Goal: Information Seeking & Learning: Check status

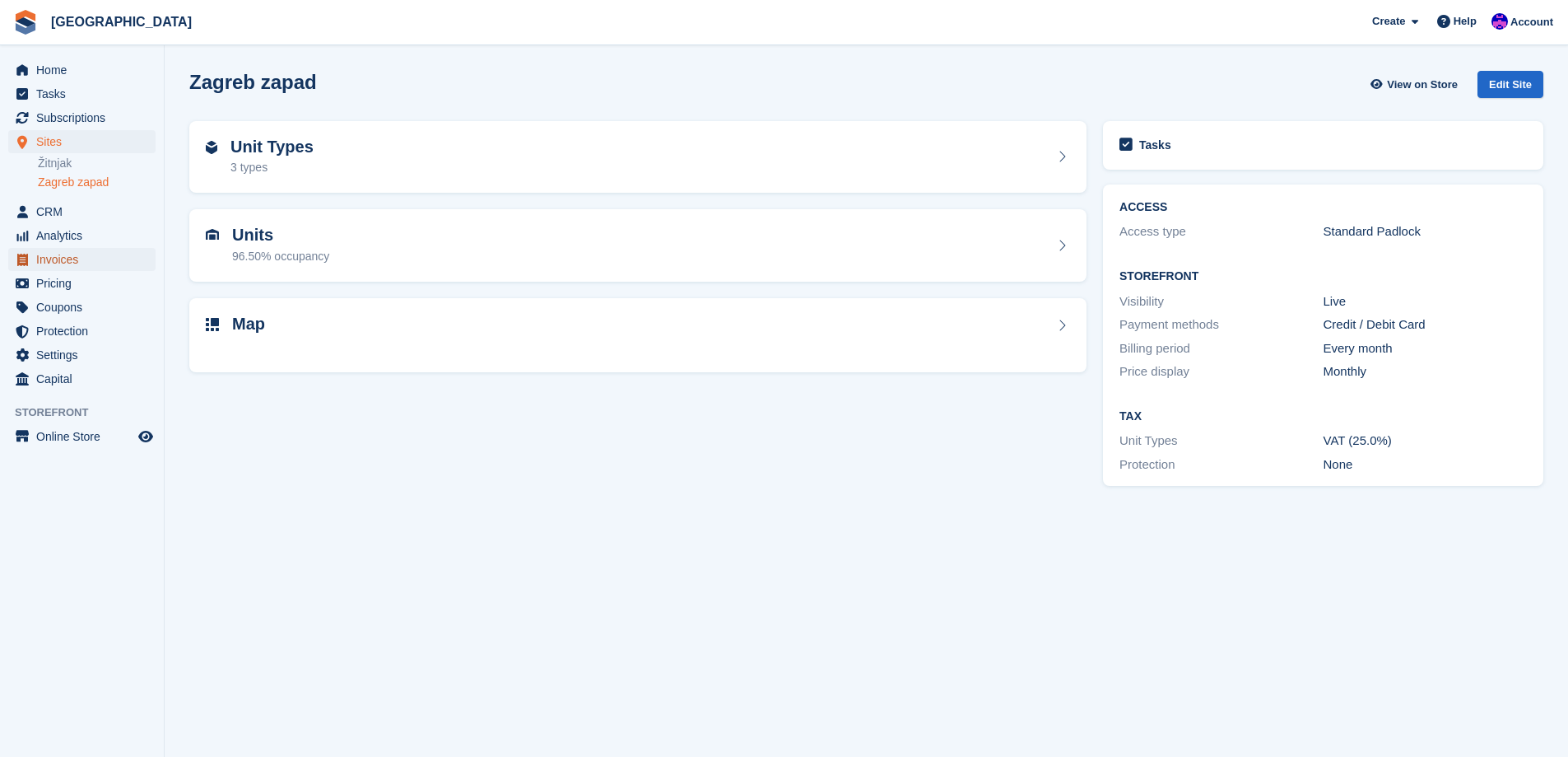
click at [43, 255] on span "Invoices" at bounding box center [86, 259] width 99 height 23
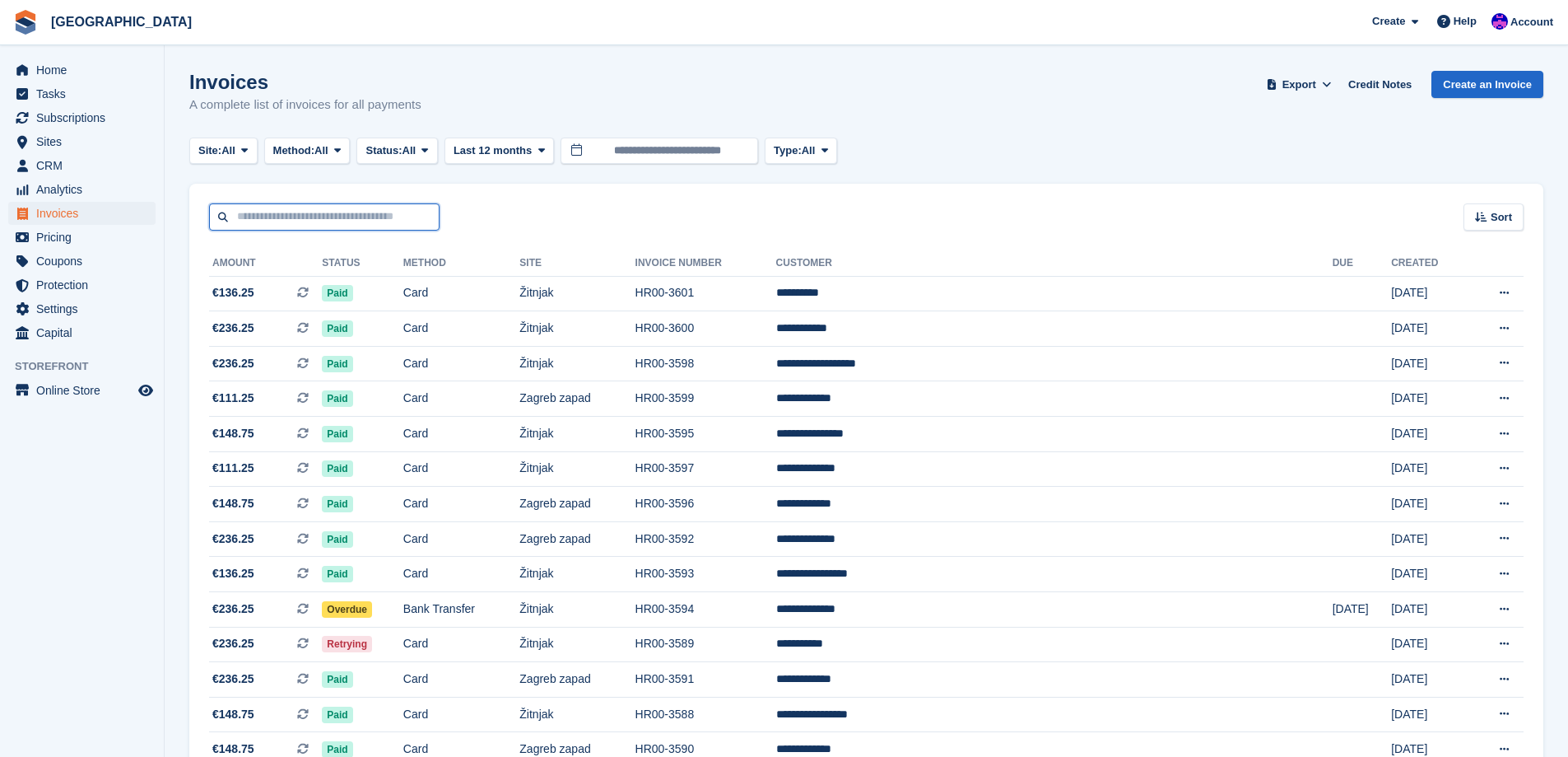
click at [387, 217] on input "text" at bounding box center [324, 216] width 230 height 27
type input "****"
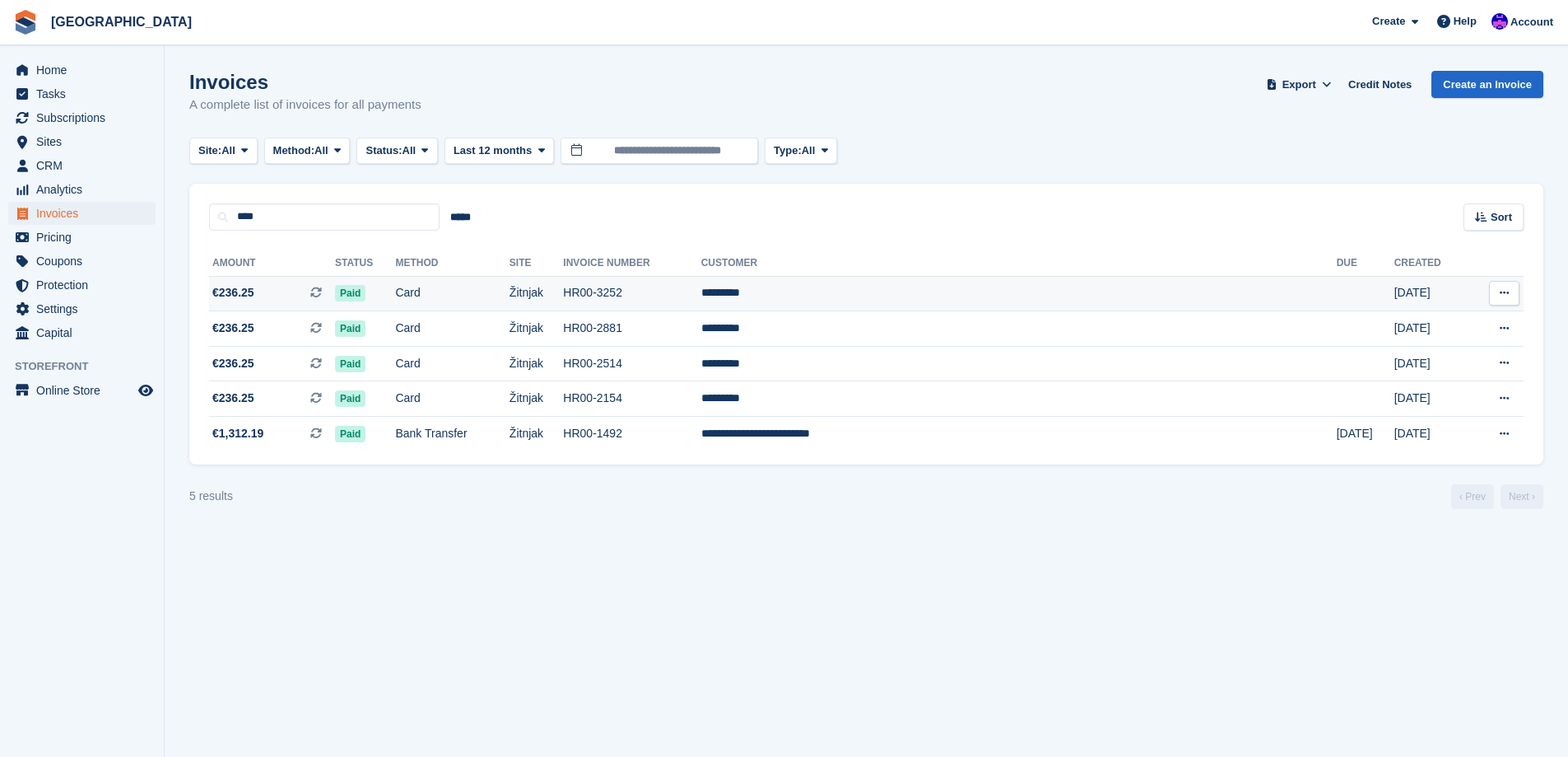
click at [917, 299] on td "*********" at bounding box center [1019, 294] width 635 height 36
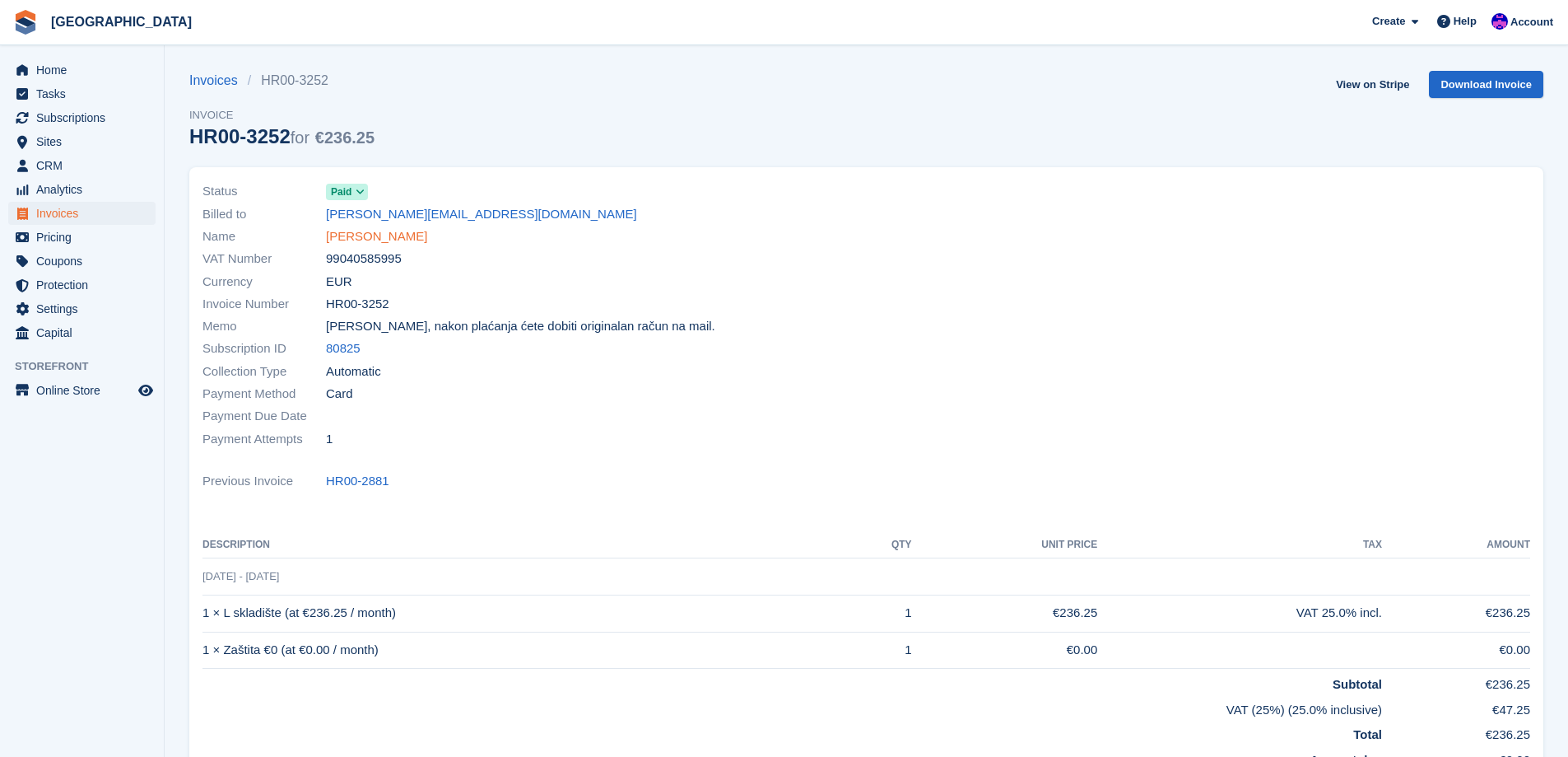
click at [345, 236] on link "[PERSON_NAME]" at bounding box center [376, 237] width 101 height 19
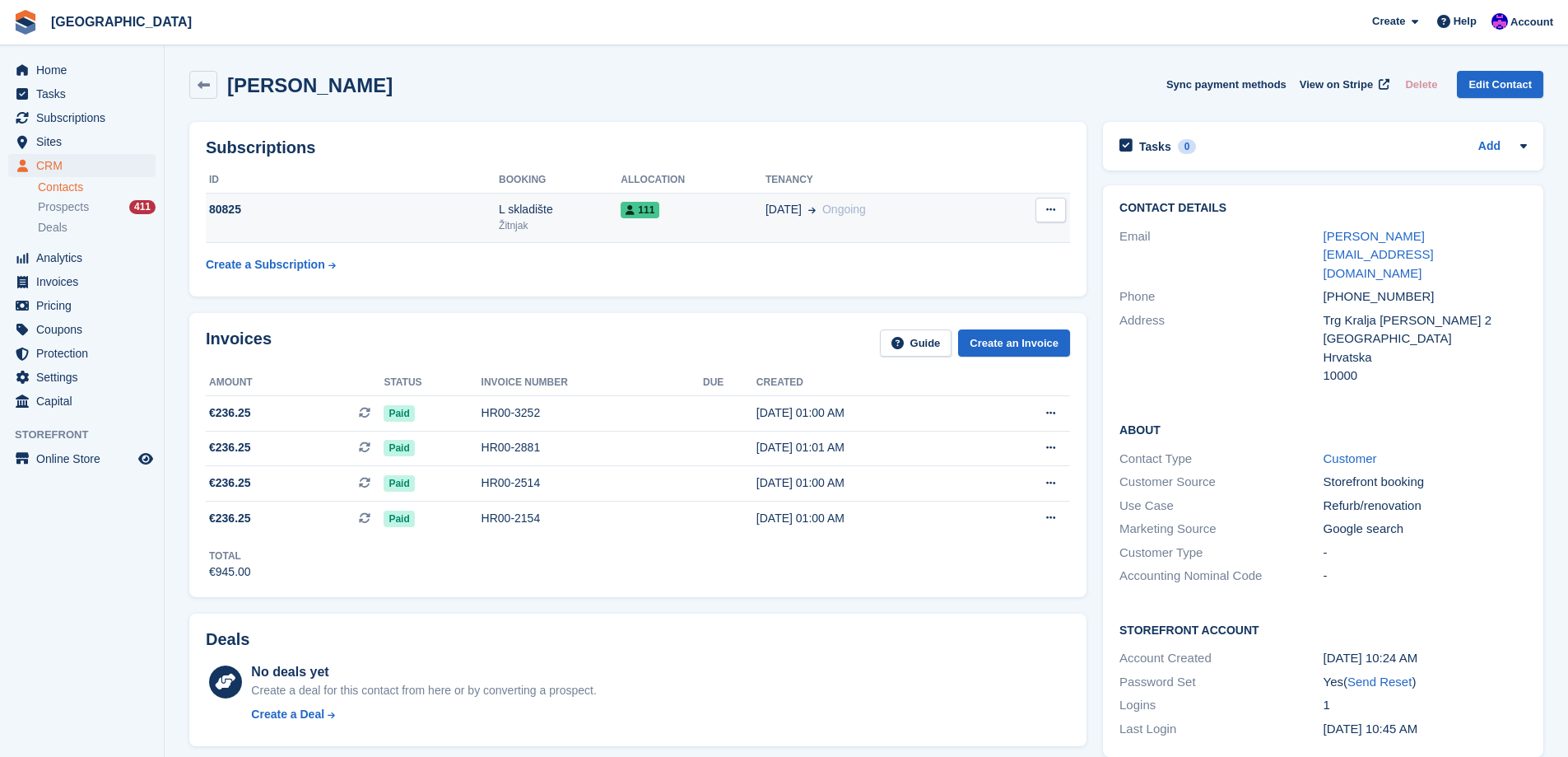
click at [565, 226] on div "Žitnjak" at bounding box center [559, 226] width 122 height 15
click at [73, 144] on span "Sites" at bounding box center [86, 141] width 99 height 23
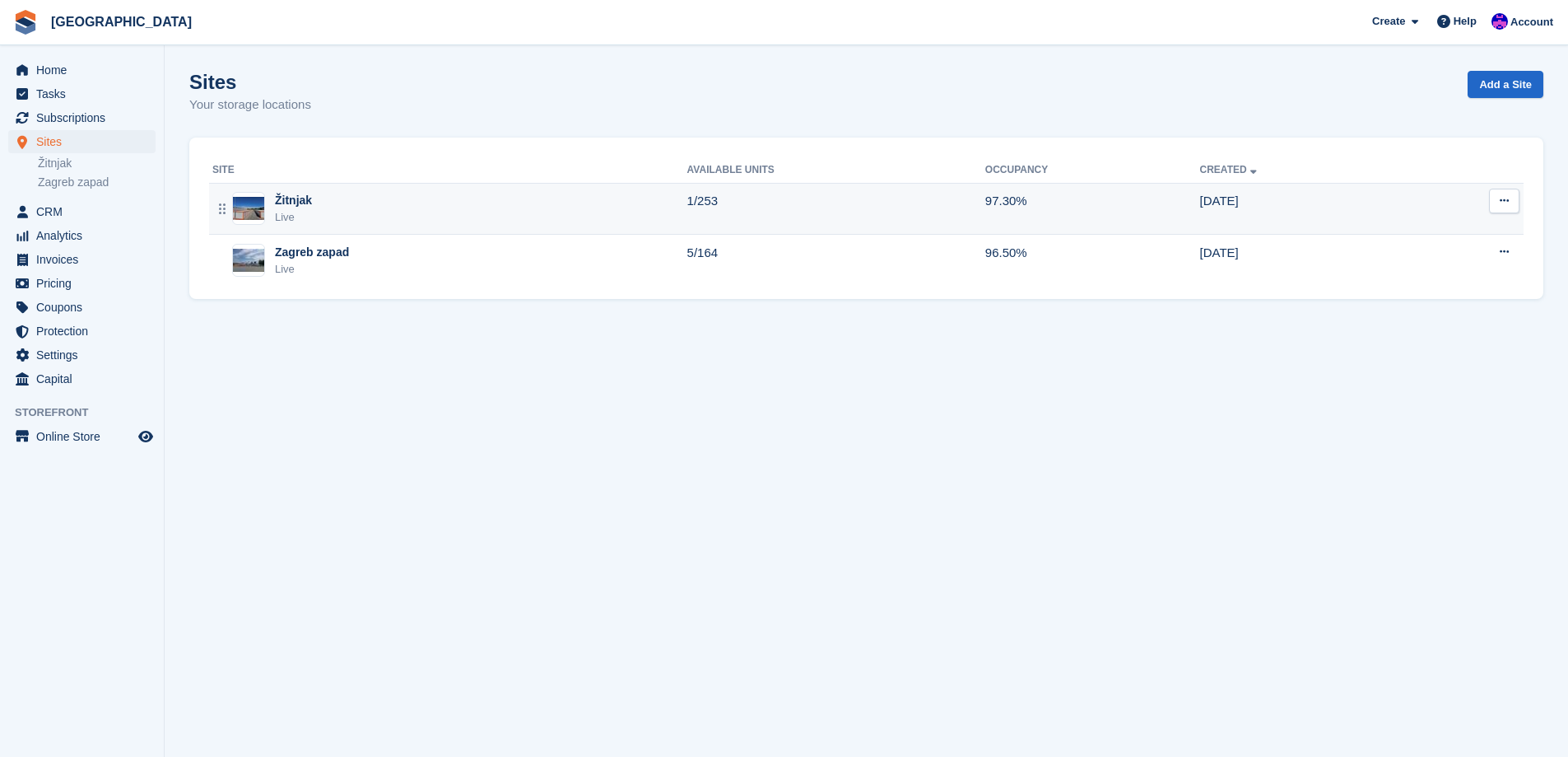
click at [490, 217] on div "Žitnjak Live" at bounding box center [450, 209] width 475 height 34
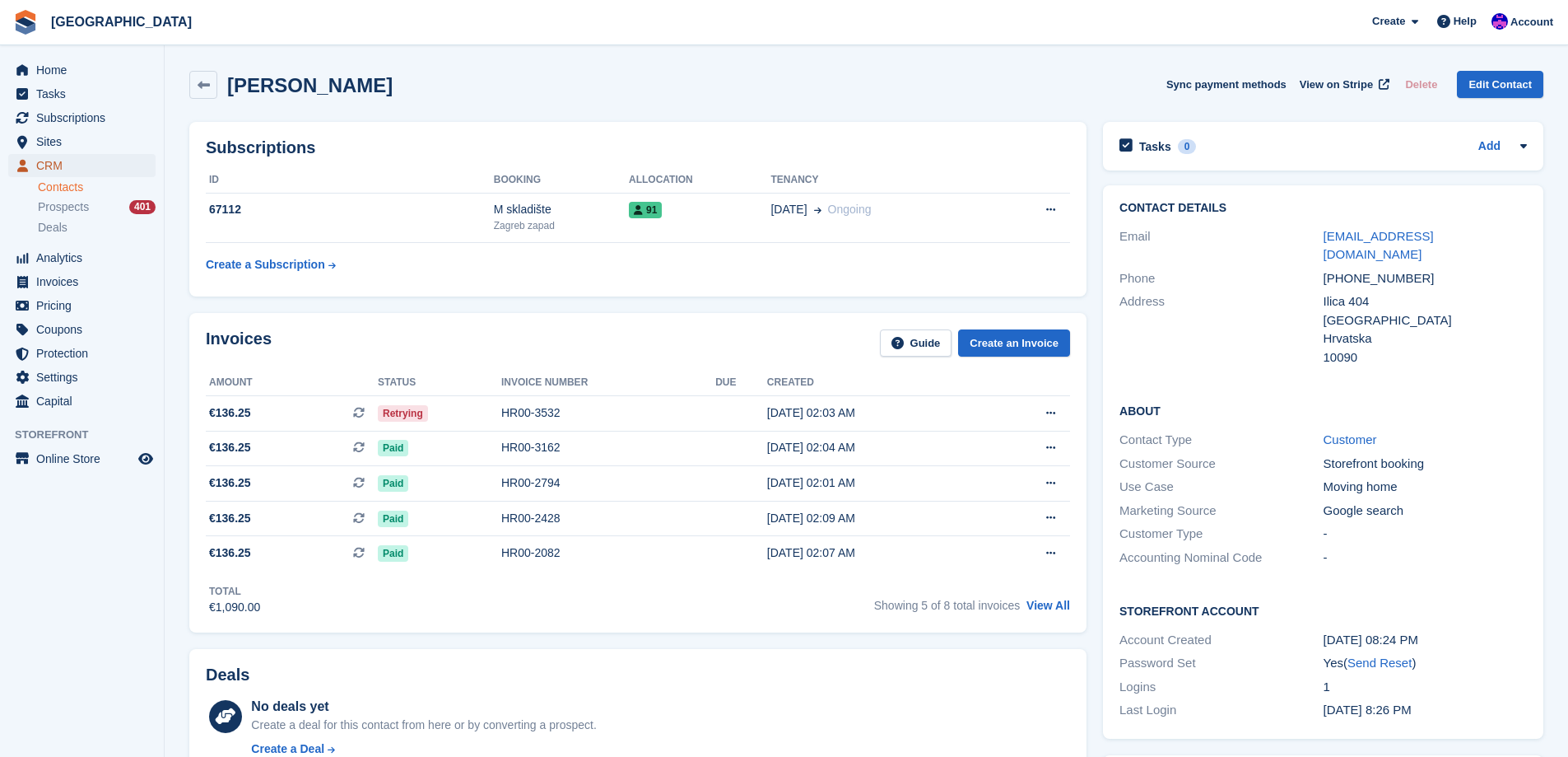
click at [89, 161] on span "CRM" at bounding box center [86, 166] width 99 height 23
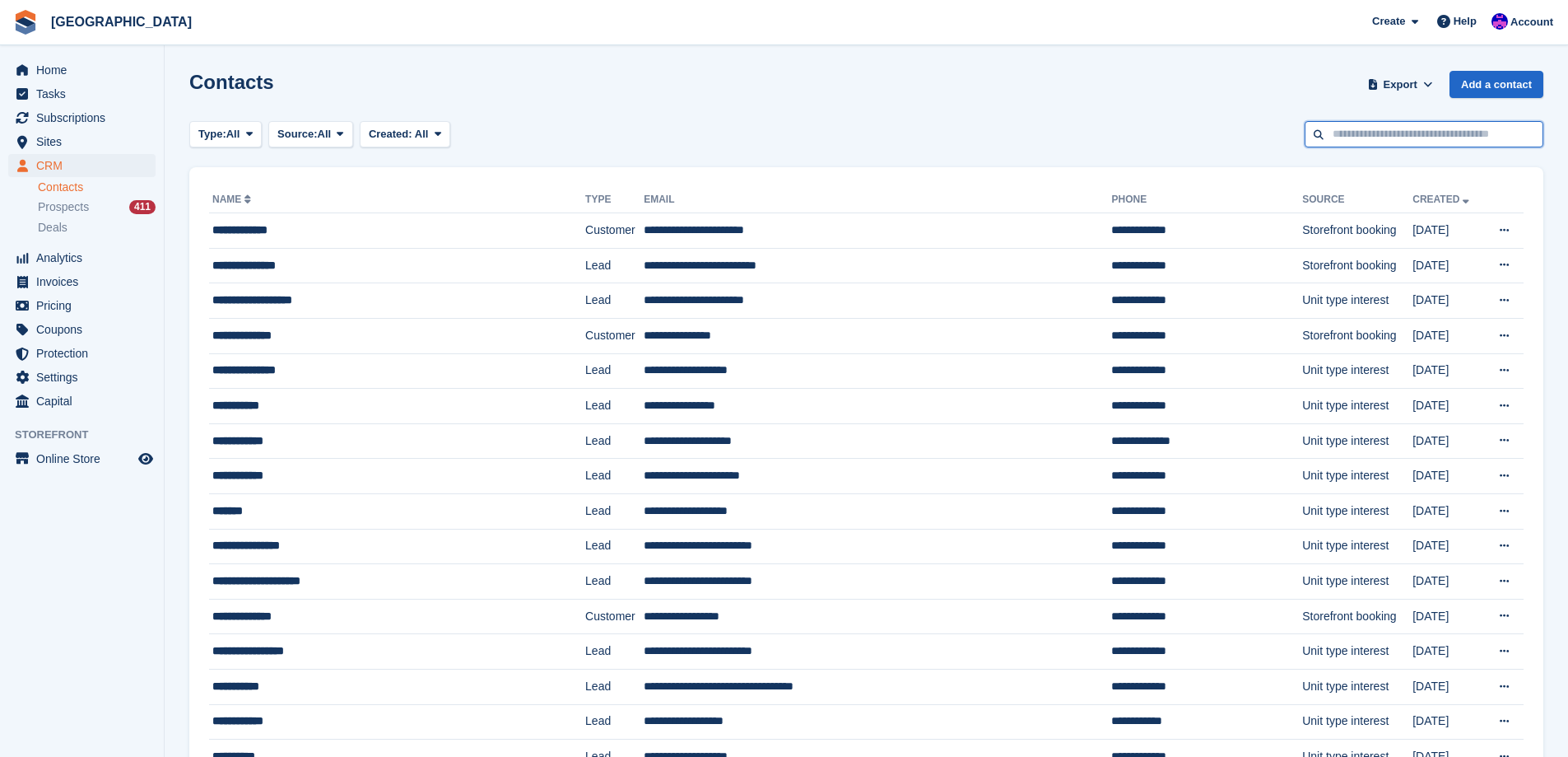
click at [1392, 129] on input "text" at bounding box center [1423, 134] width 239 height 27
type input "*********"
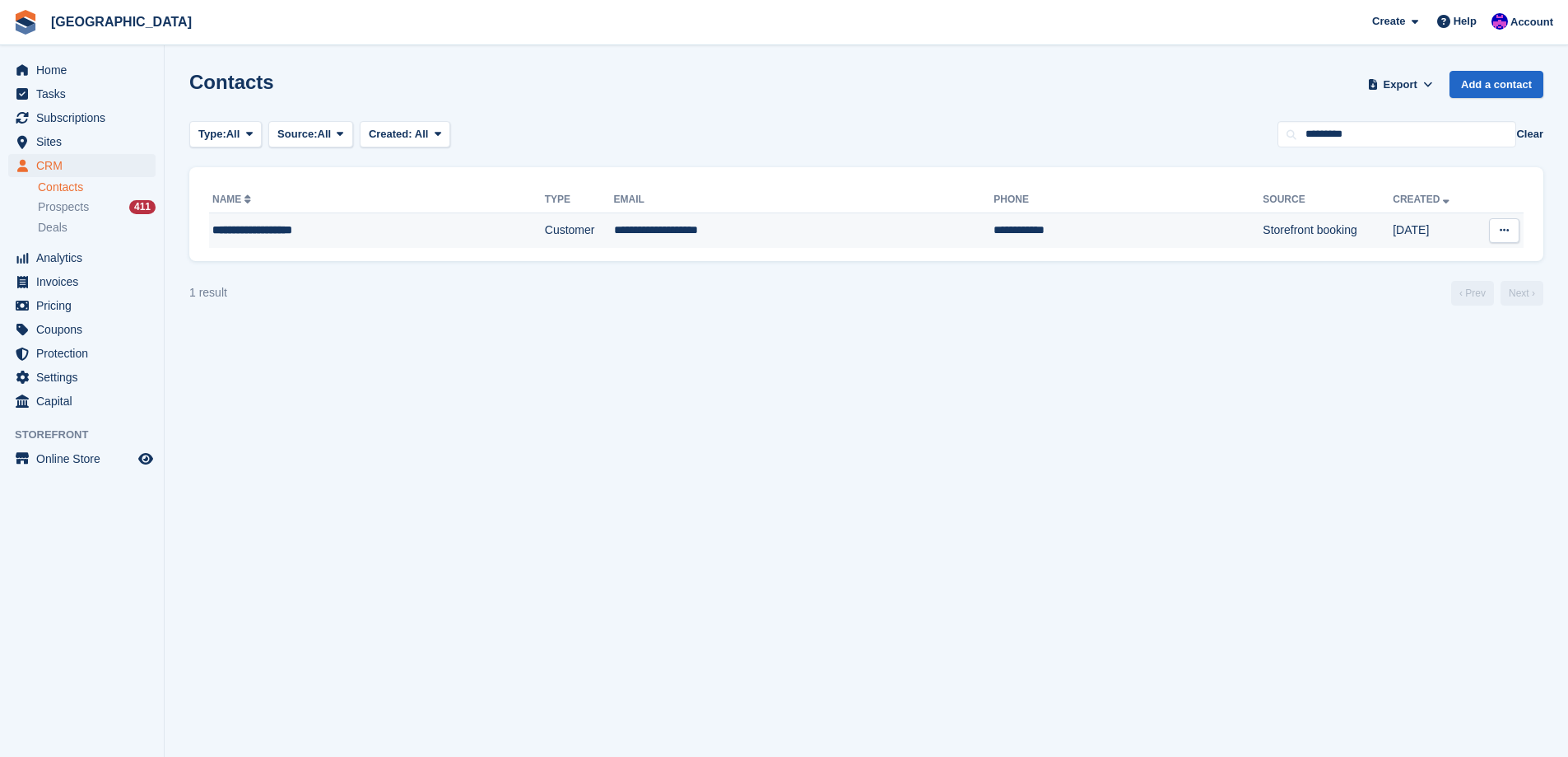
click at [661, 226] on td "**********" at bounding box center [804, 230] width 380 height 35
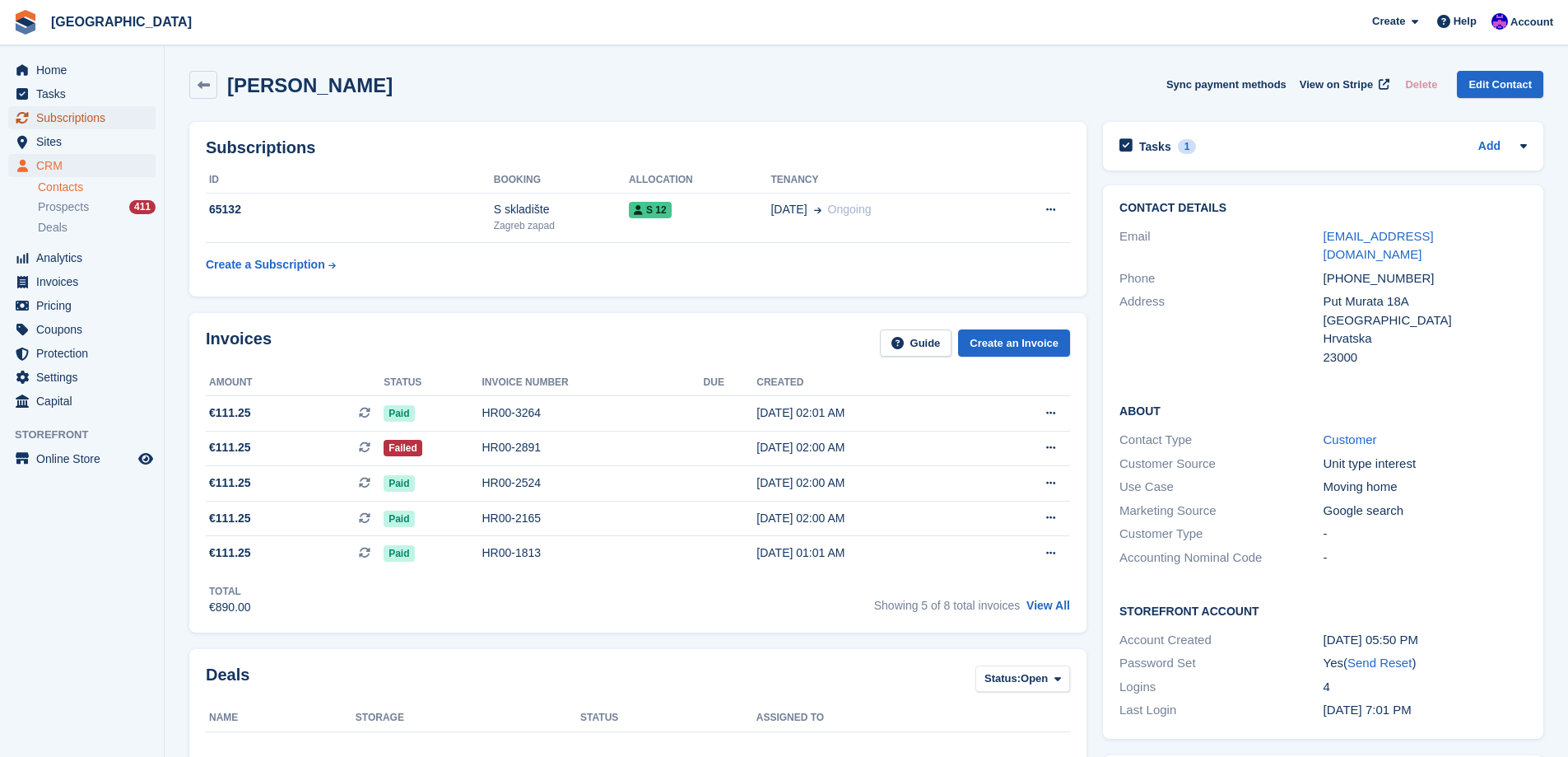
click at [79, 126] on span "Subscriptions" at bounding box center [86, 117] width 99 height 23
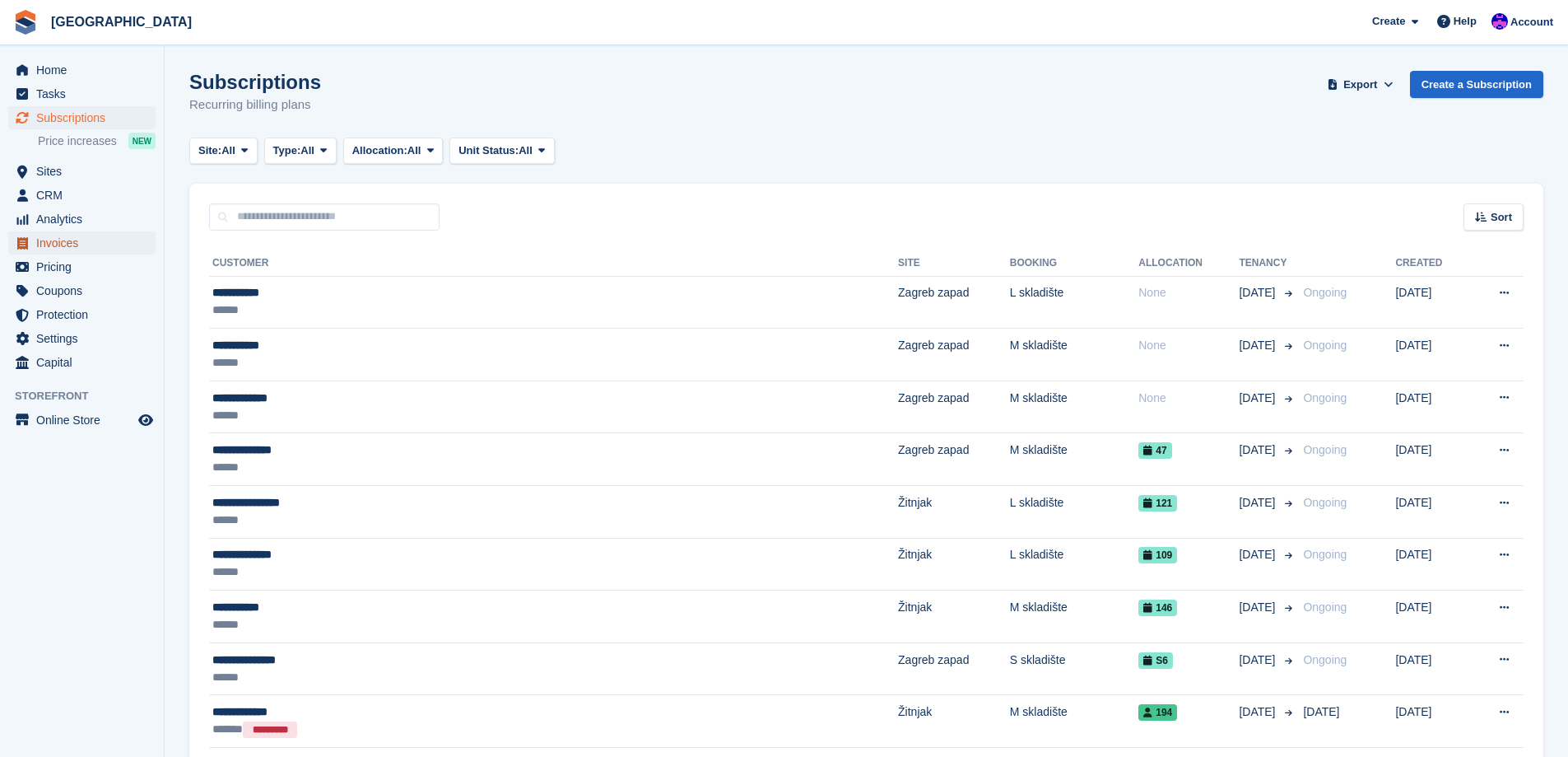
click at [65, 238] on span "Invoices" at bounding box center [86, 242] width 99 height 23
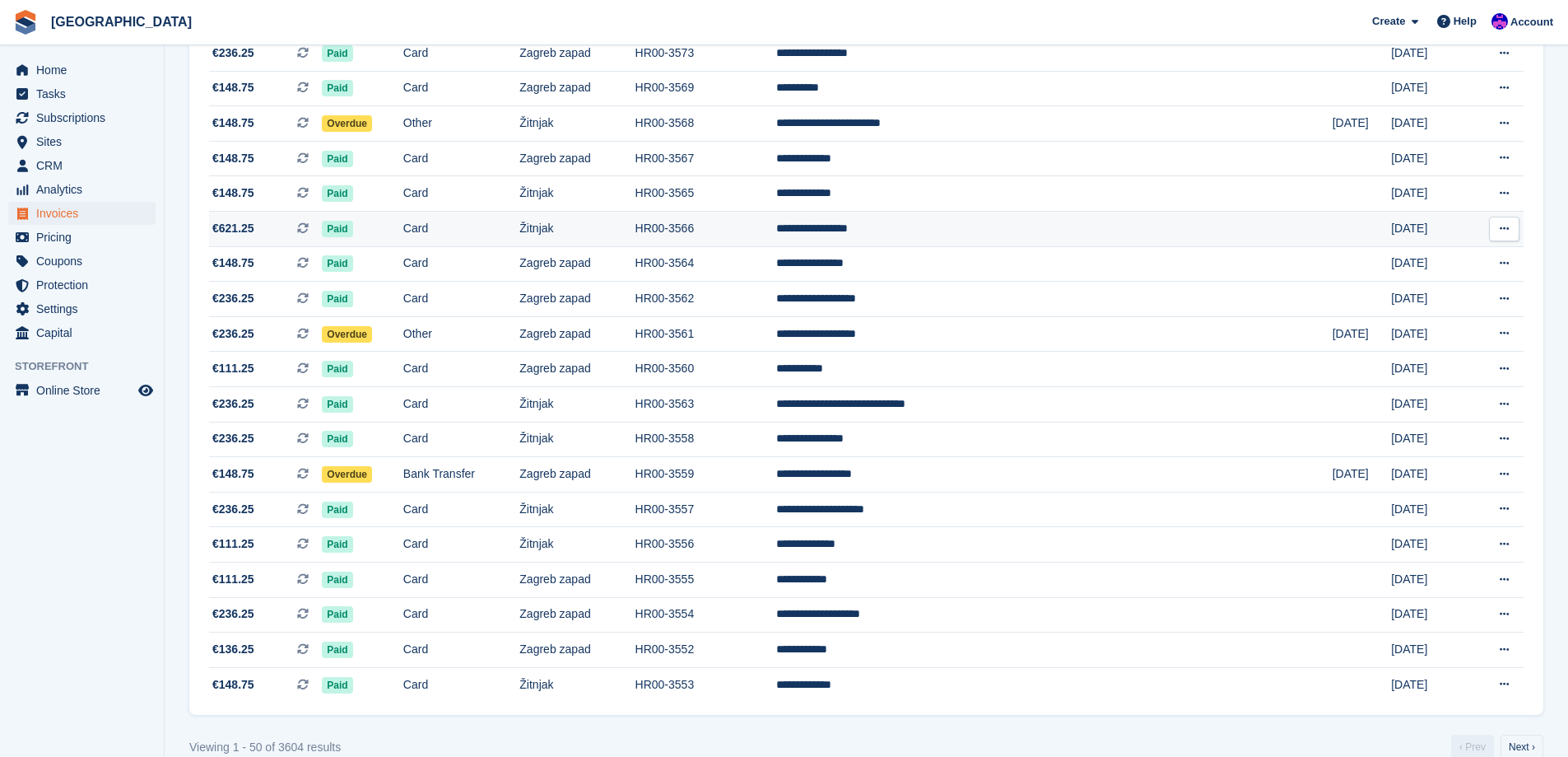
scroll to position [1354, 0]
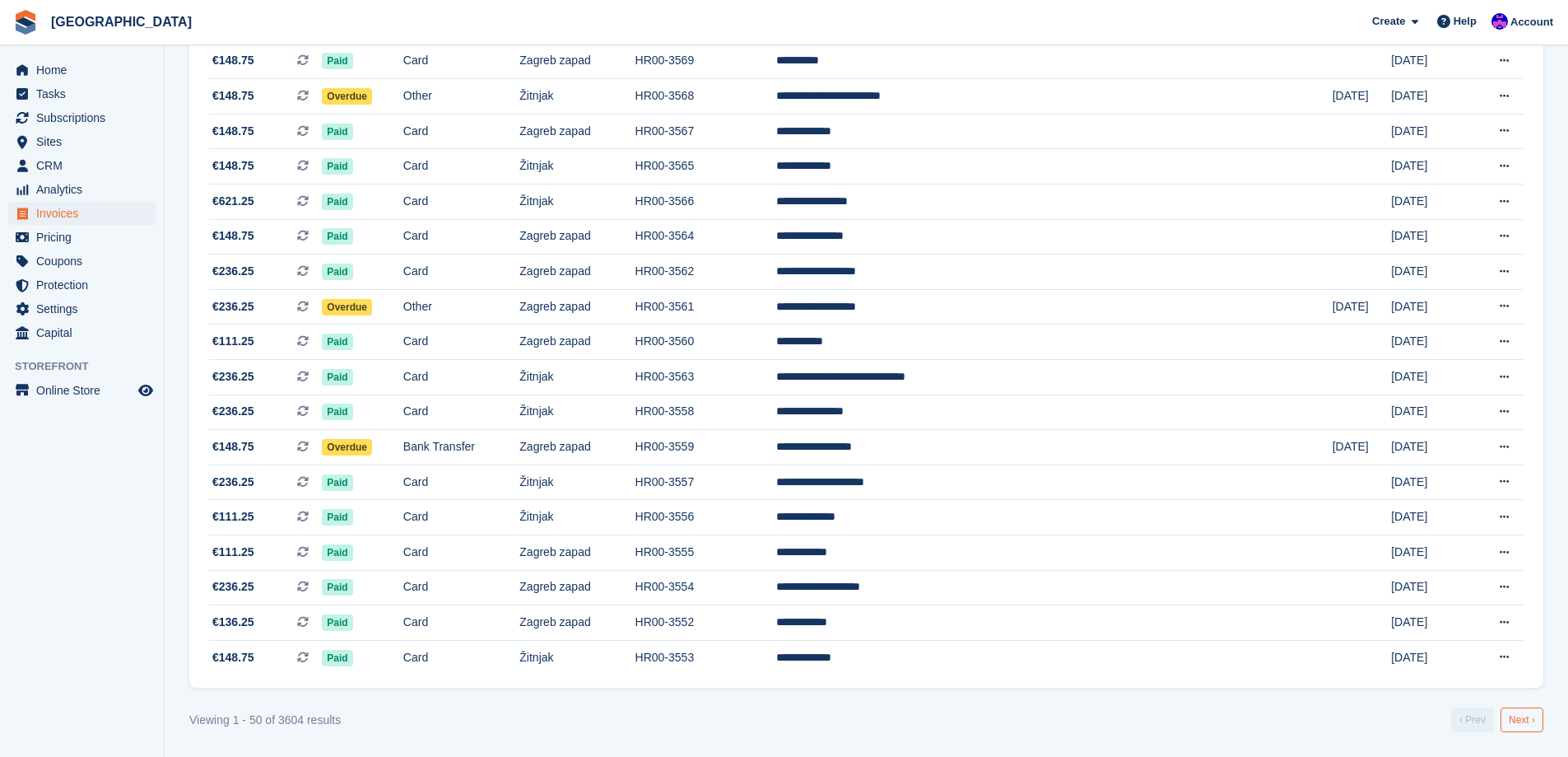
click at [1518, 722] on link "Next ›" at bounding box center [1522, 720] width 43 height 24
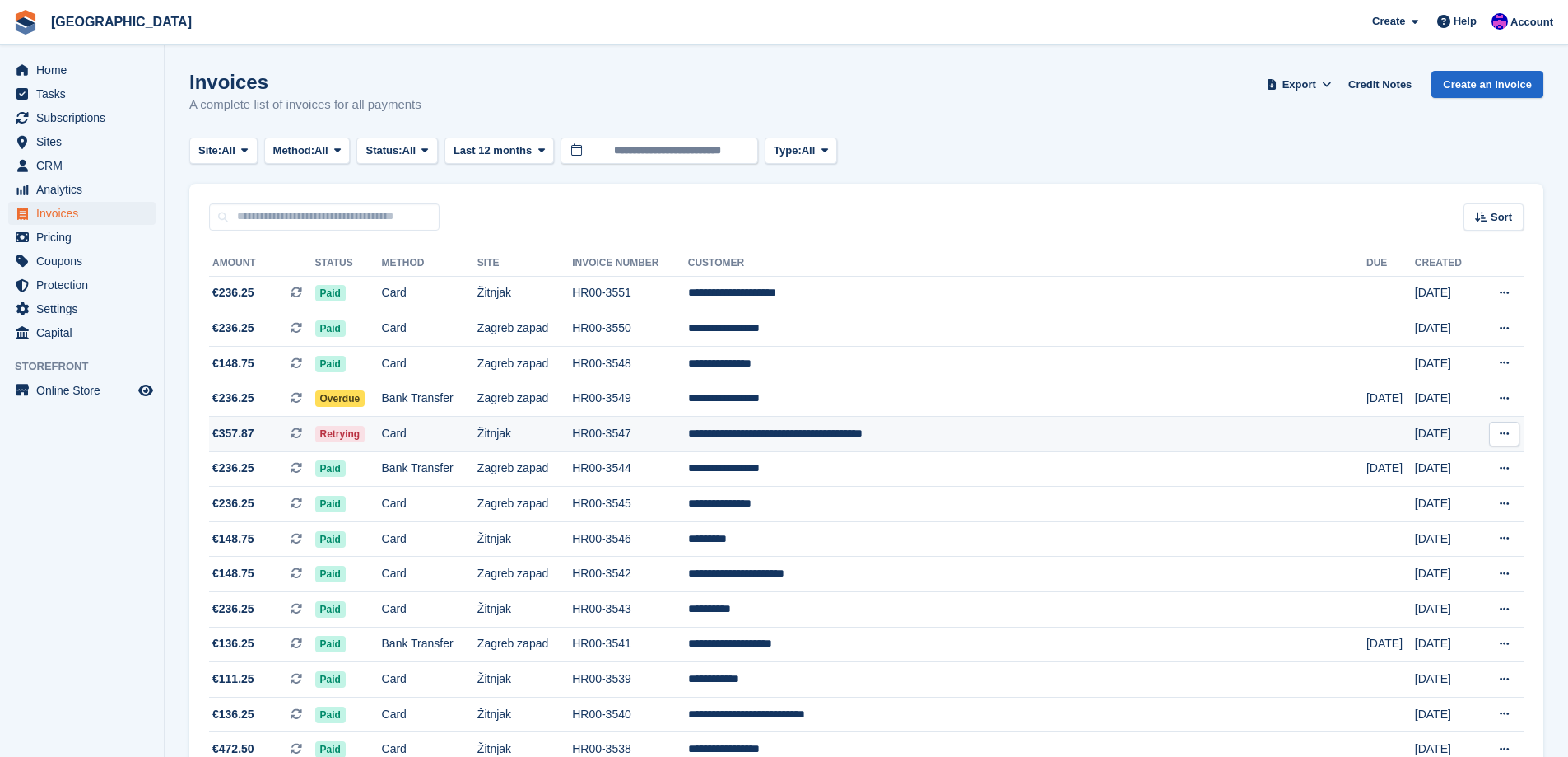
click at [922, 444] on td "**********" at bounding box center [1026, 434] width 678 height 36
click at [411, 153] on span "All" at bounding box center [409, 151] width 14 height 17
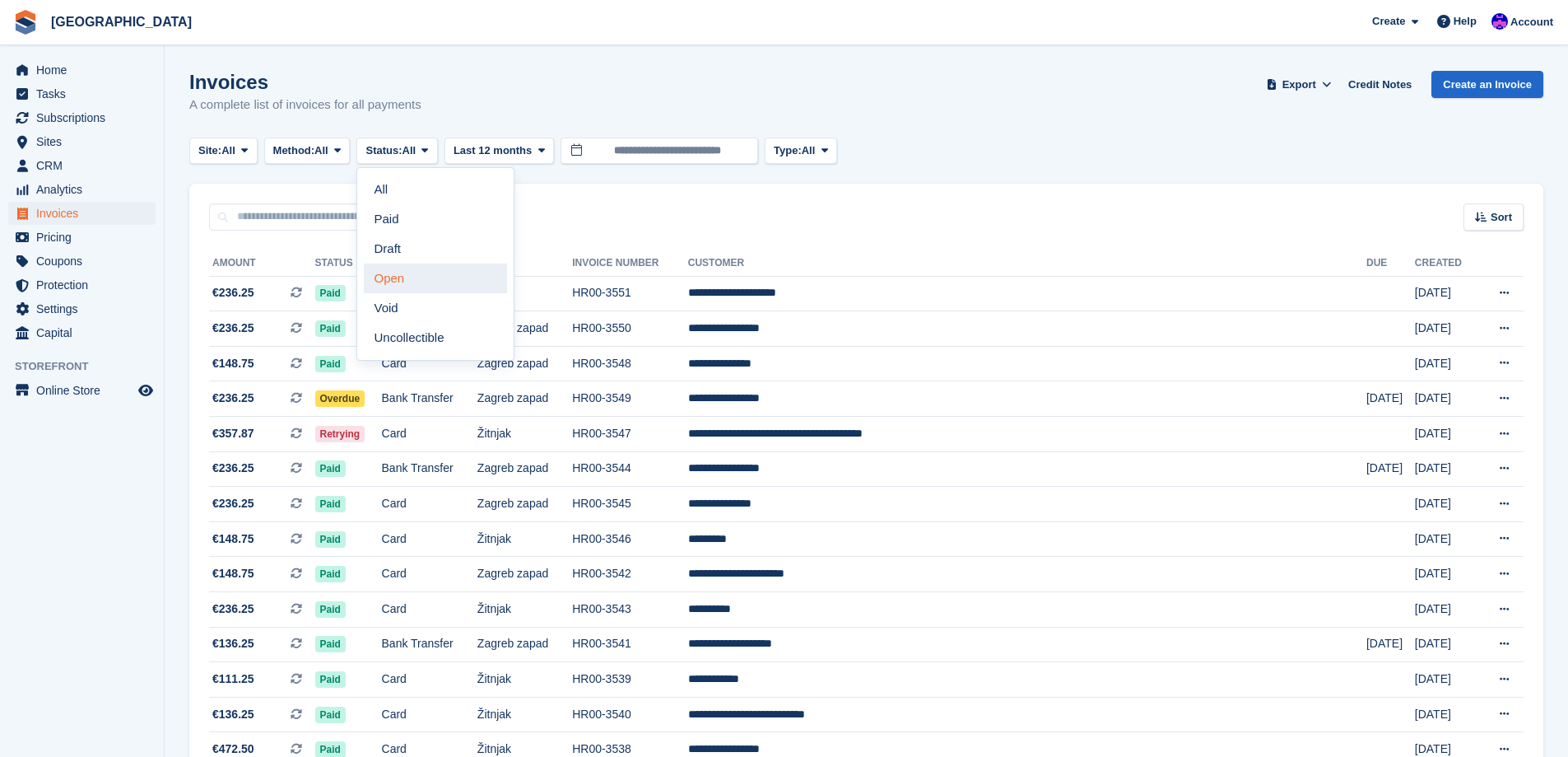
click at [402, 283] on link "Open" at bounding box center [435, 279] width 143 height 30
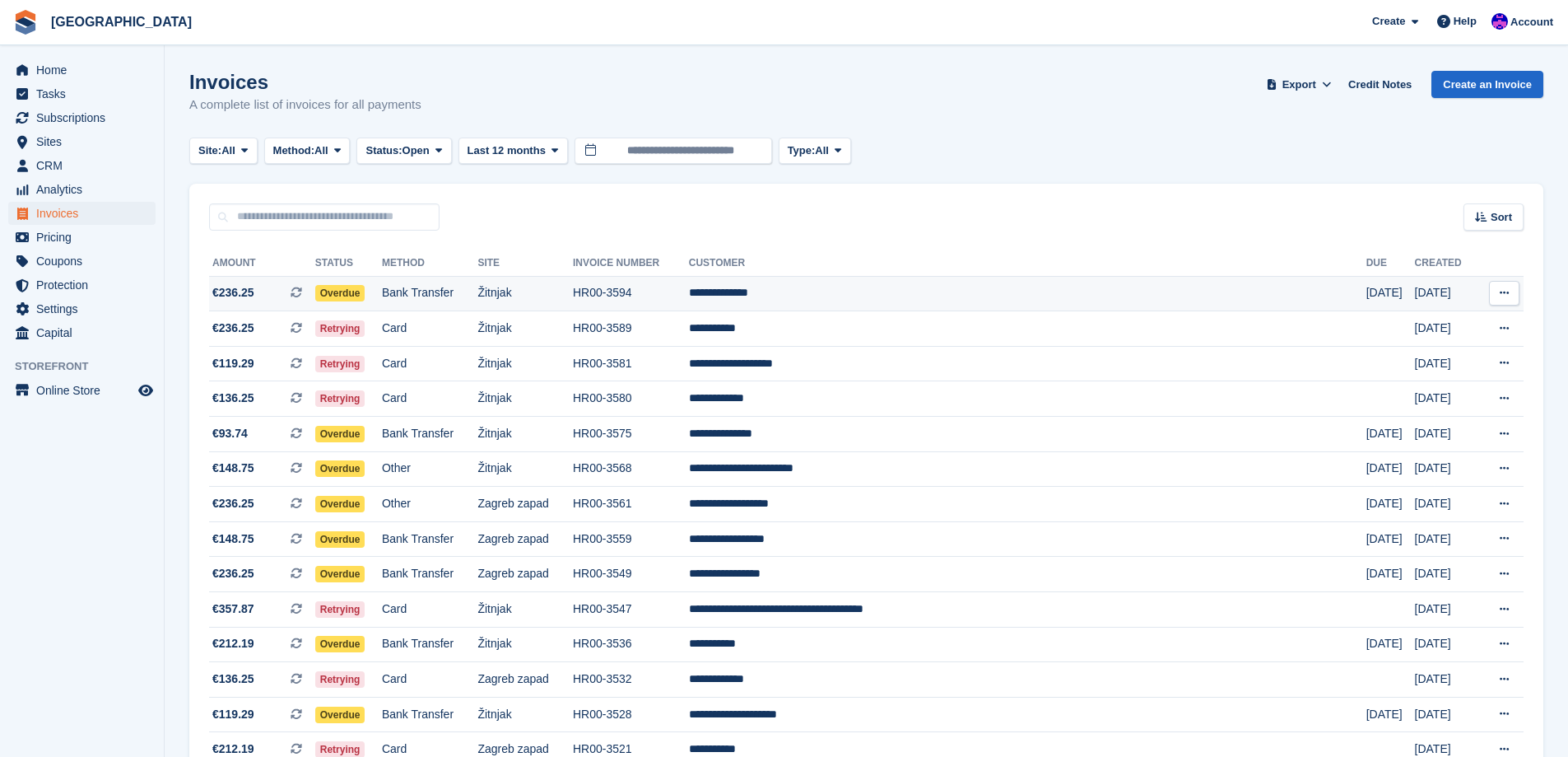
click at [573, 291] on td "Žitnjak" at bounding box center [525, 294] width 95 height 36
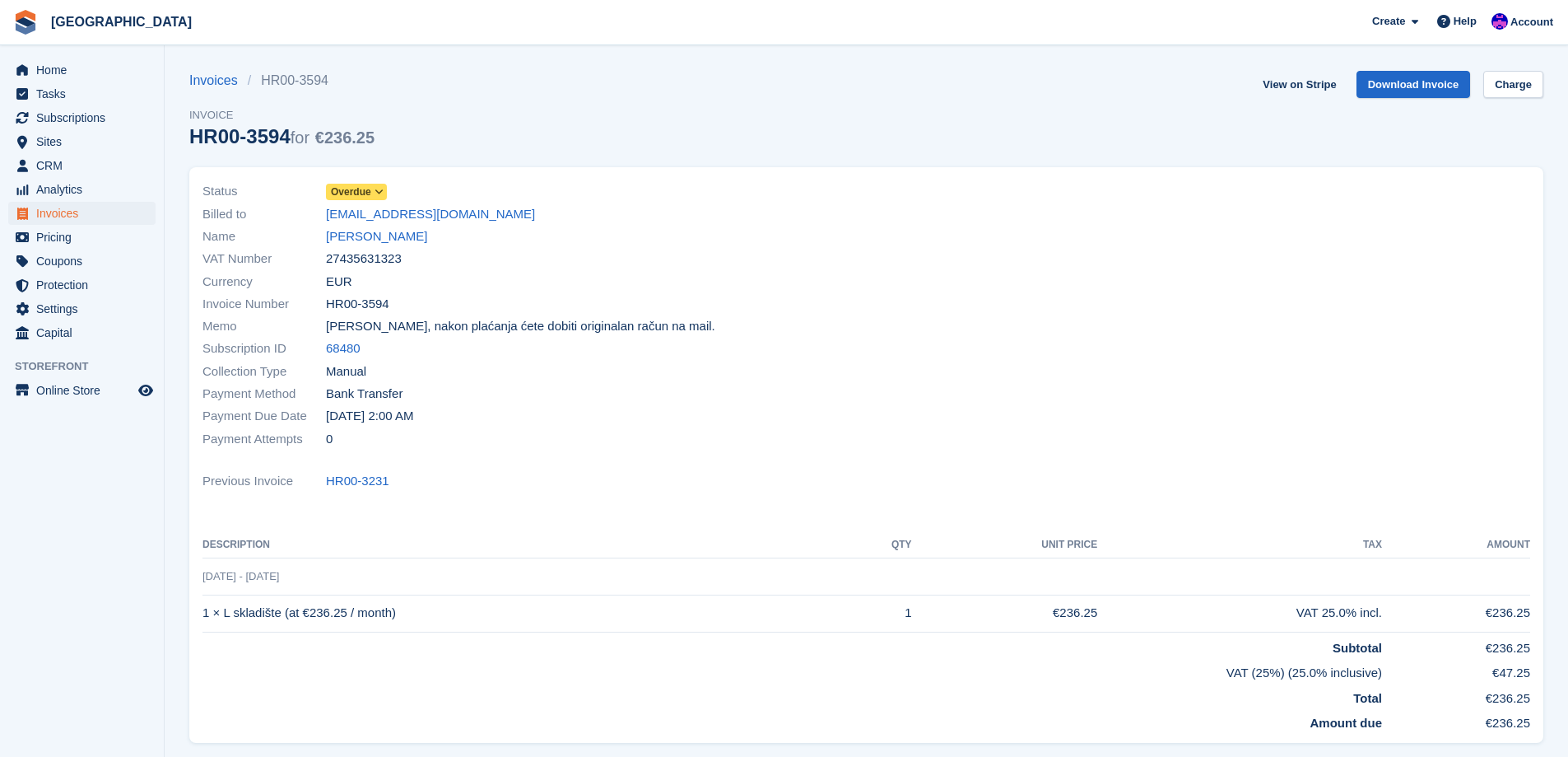
click at [349, 226] on div "Name Toni Ivanković" at bounding box center [529, 237] width 654 height 22
click at [350, 227] on link "Toni Ivanković" at bounding box center [376, 237] width 101 height 19
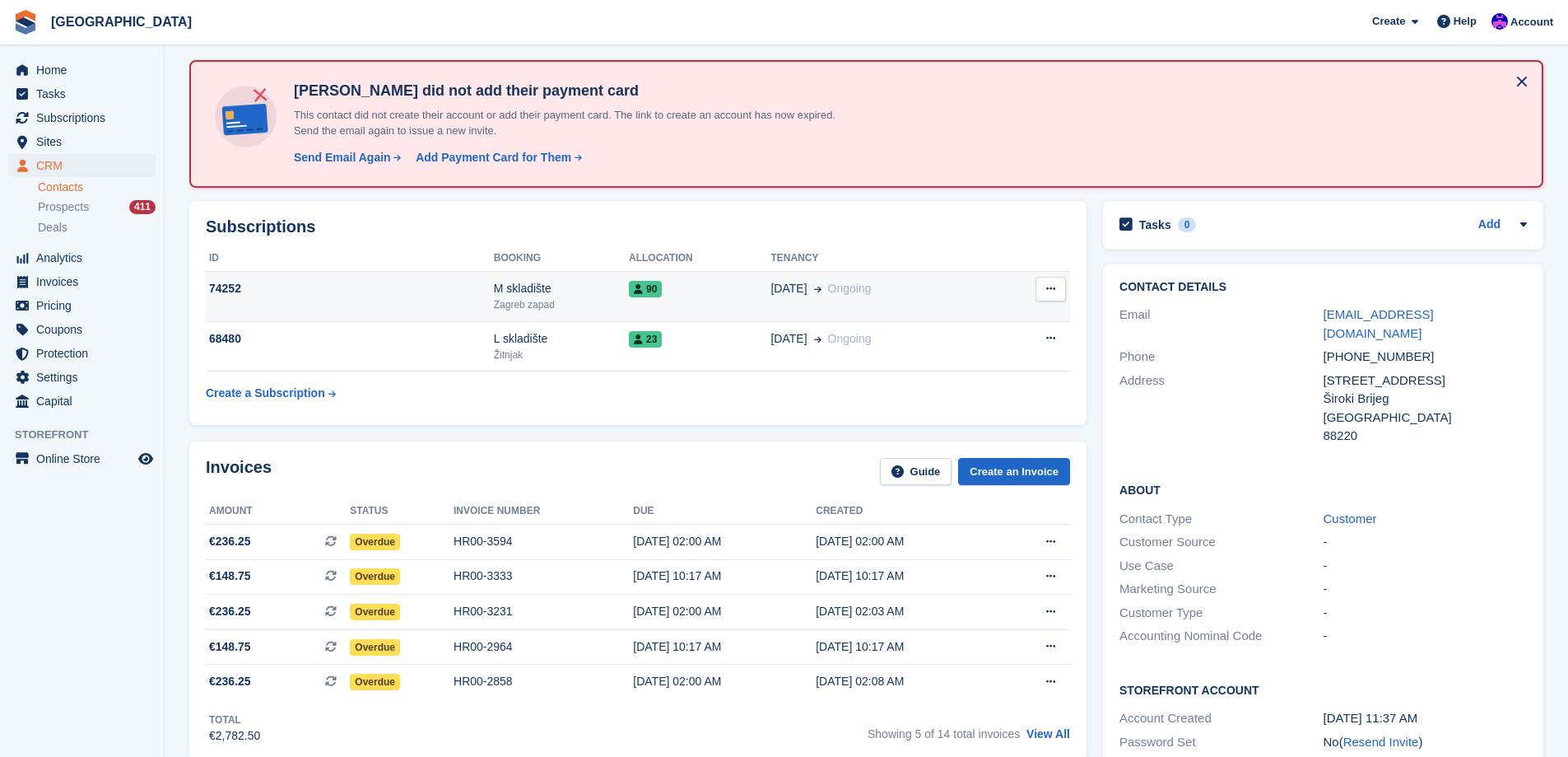
scroll to position [165, 0]
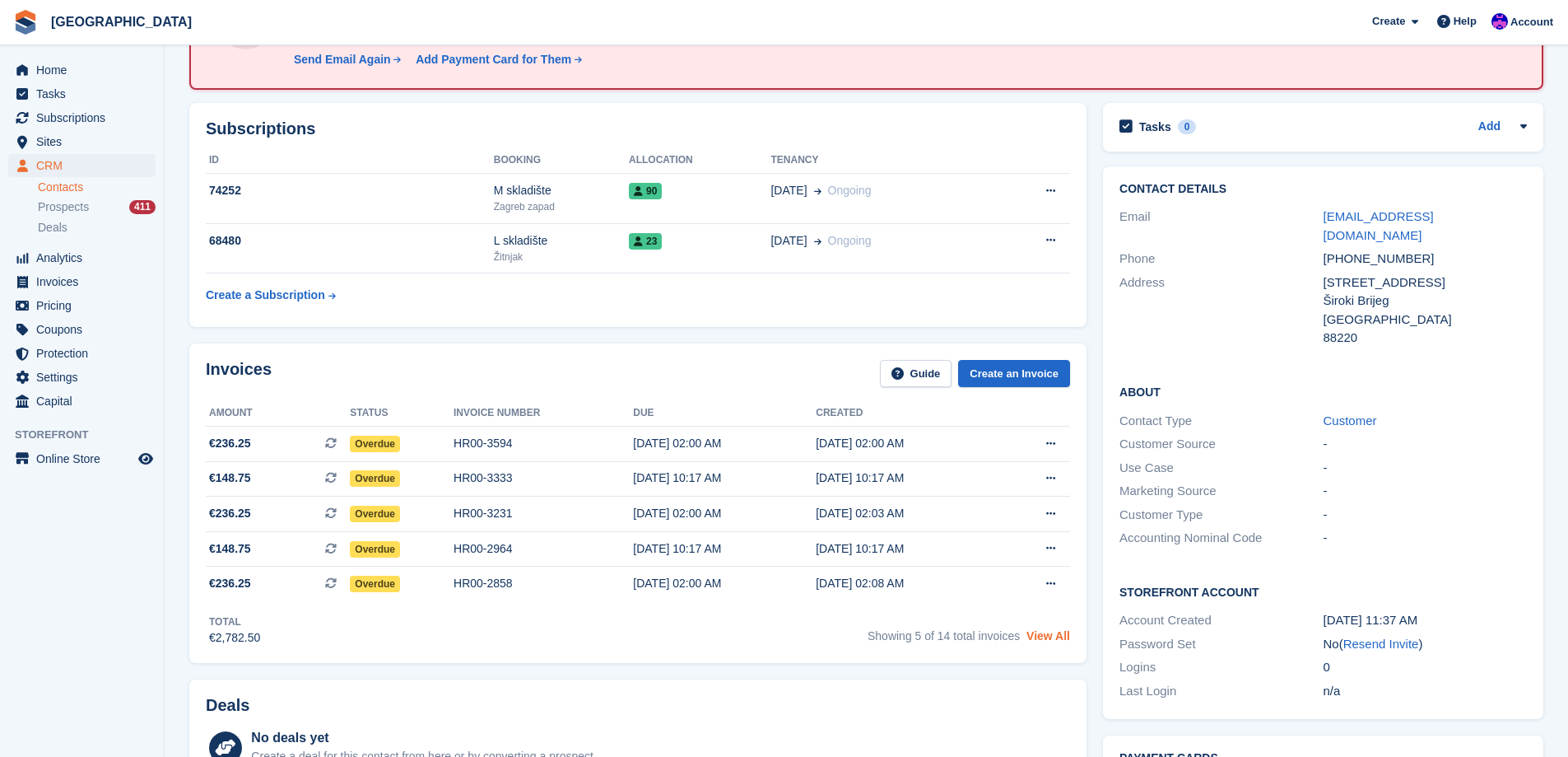
click at [1038, 632] on link "View All" at bounding box center [1048, 635] width 44 height 13
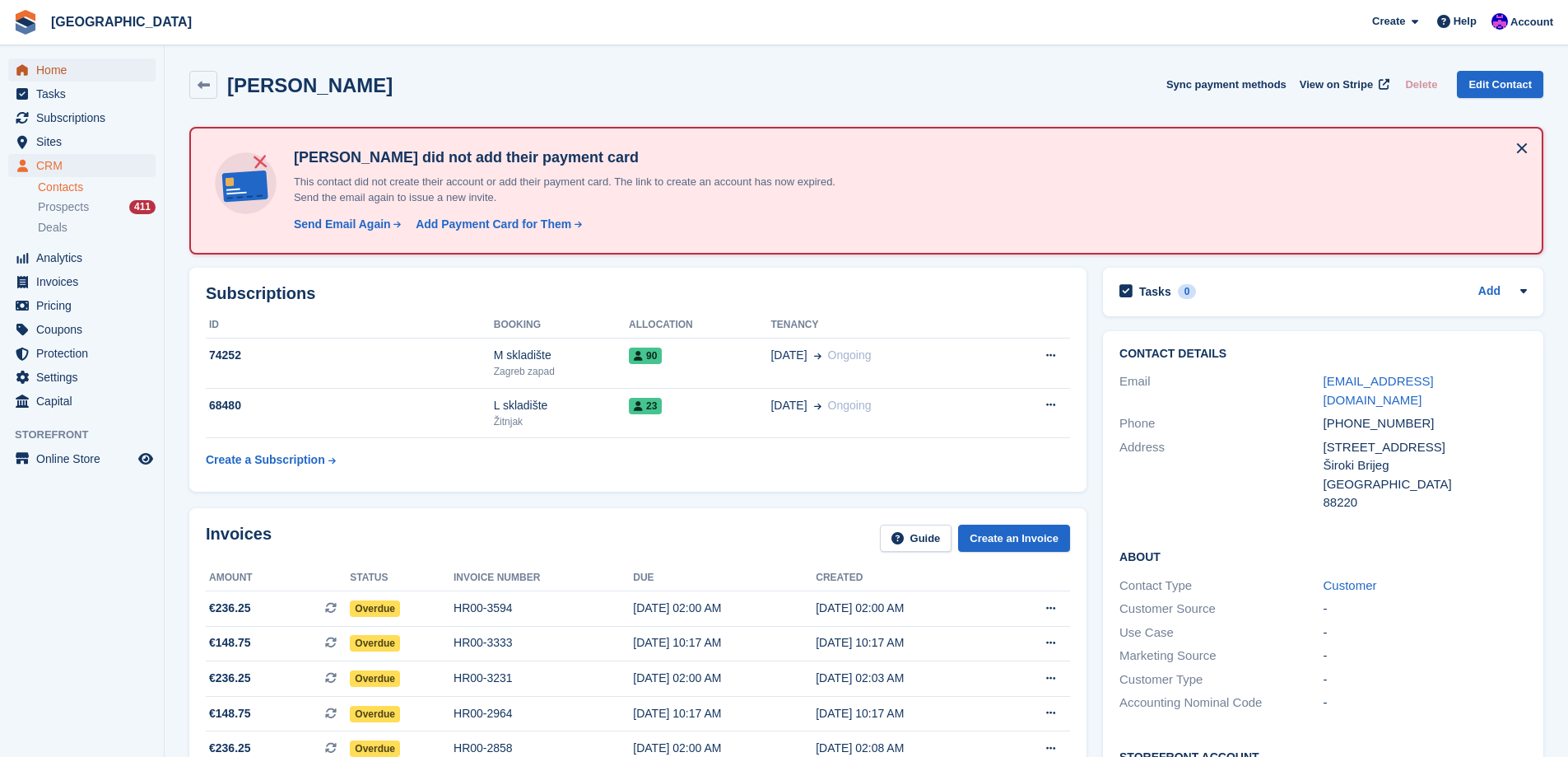
click at [63, 69] on span "Home" at bounding box center [86, 69] width 99 height 23
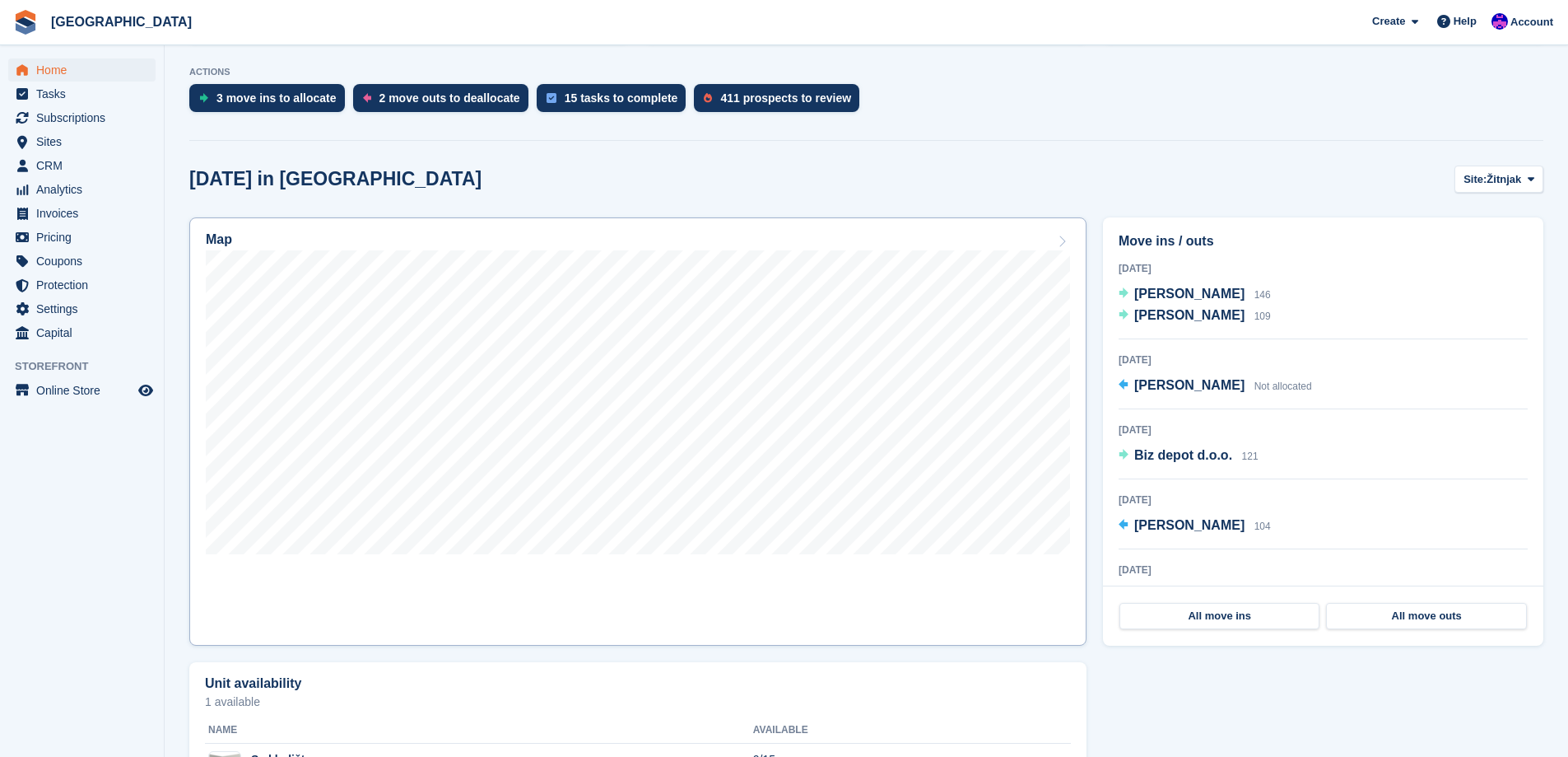
scroll to position [63, 0]
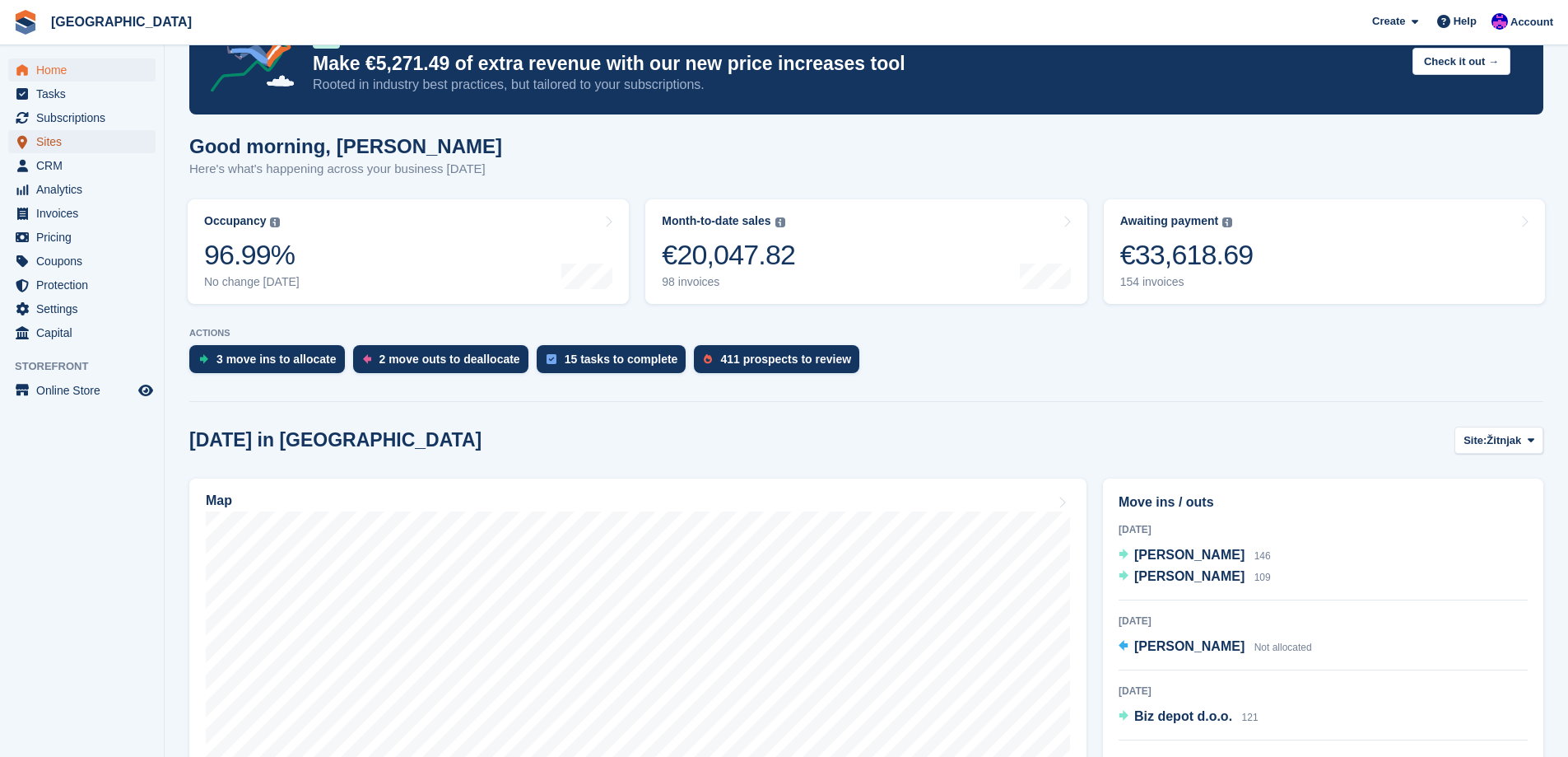
click at [73, 141] on span "Sites" at bounding box center [86, 141] width 99 height 23
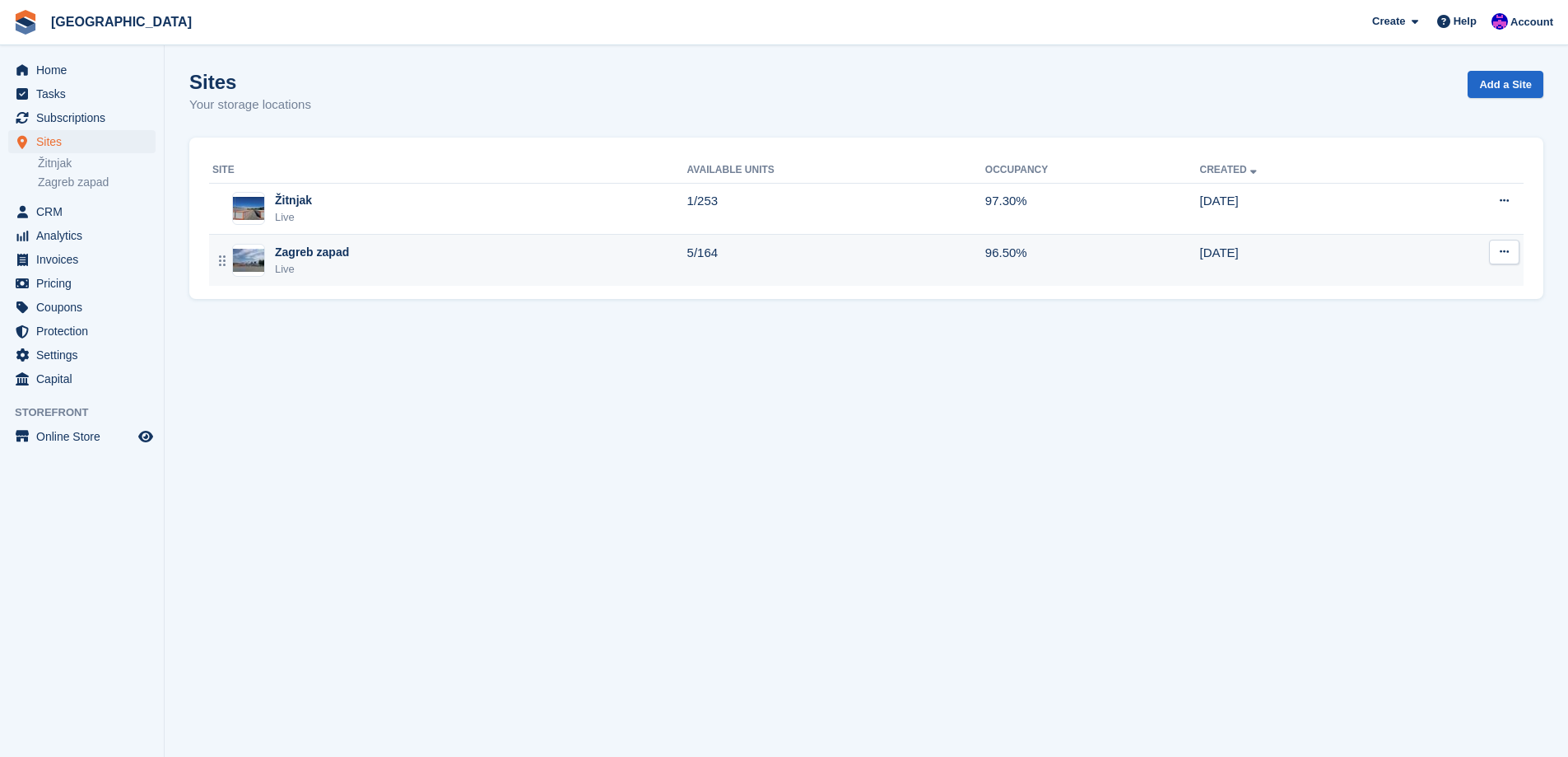
click at [743, 277] on td "5/164" at bounding box center [836, 260] width 298 height 51
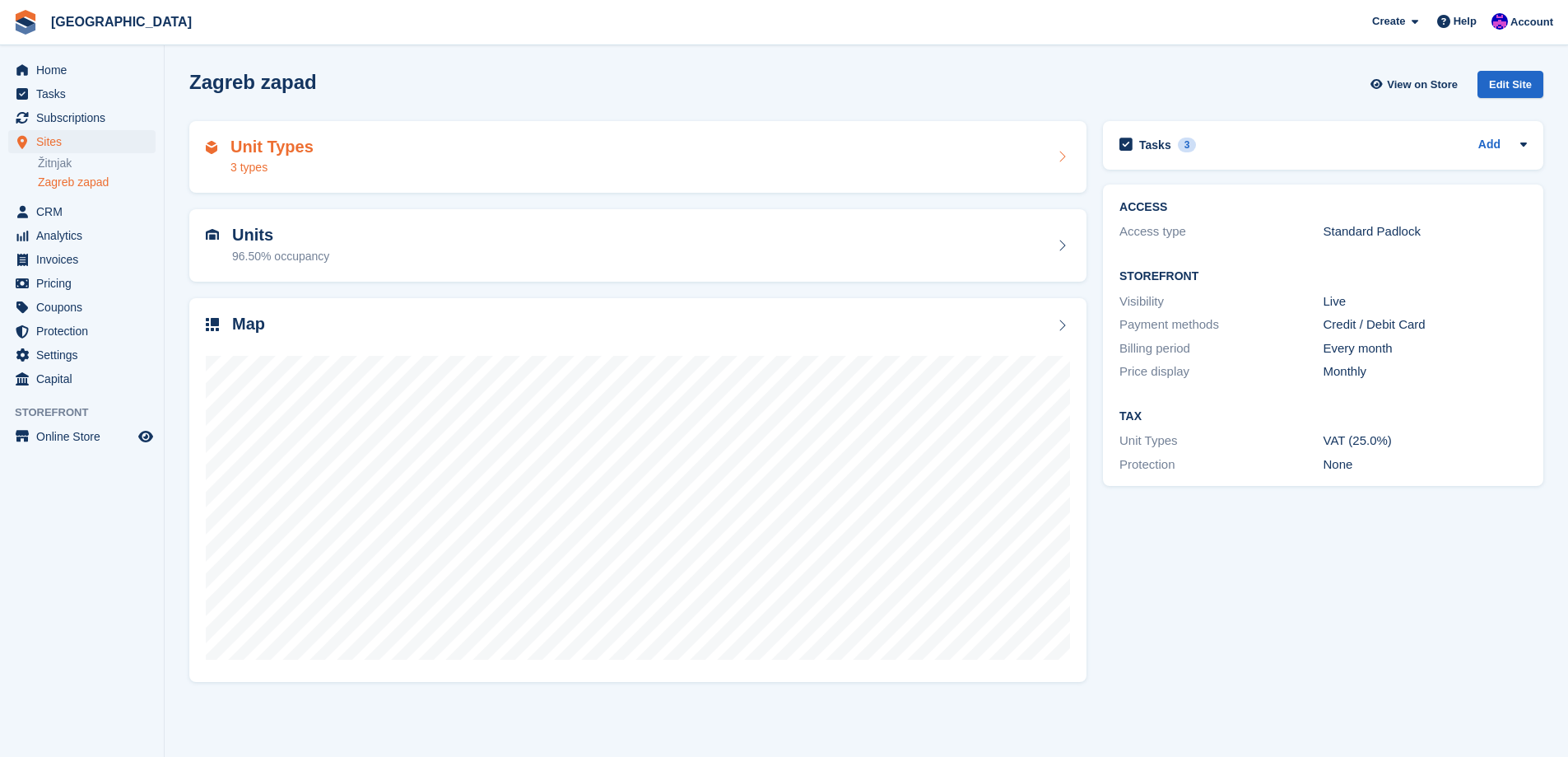
click at [573, 170] on div "Unit Types 3 types" at bounding box center [638, 157] width 864 height 39
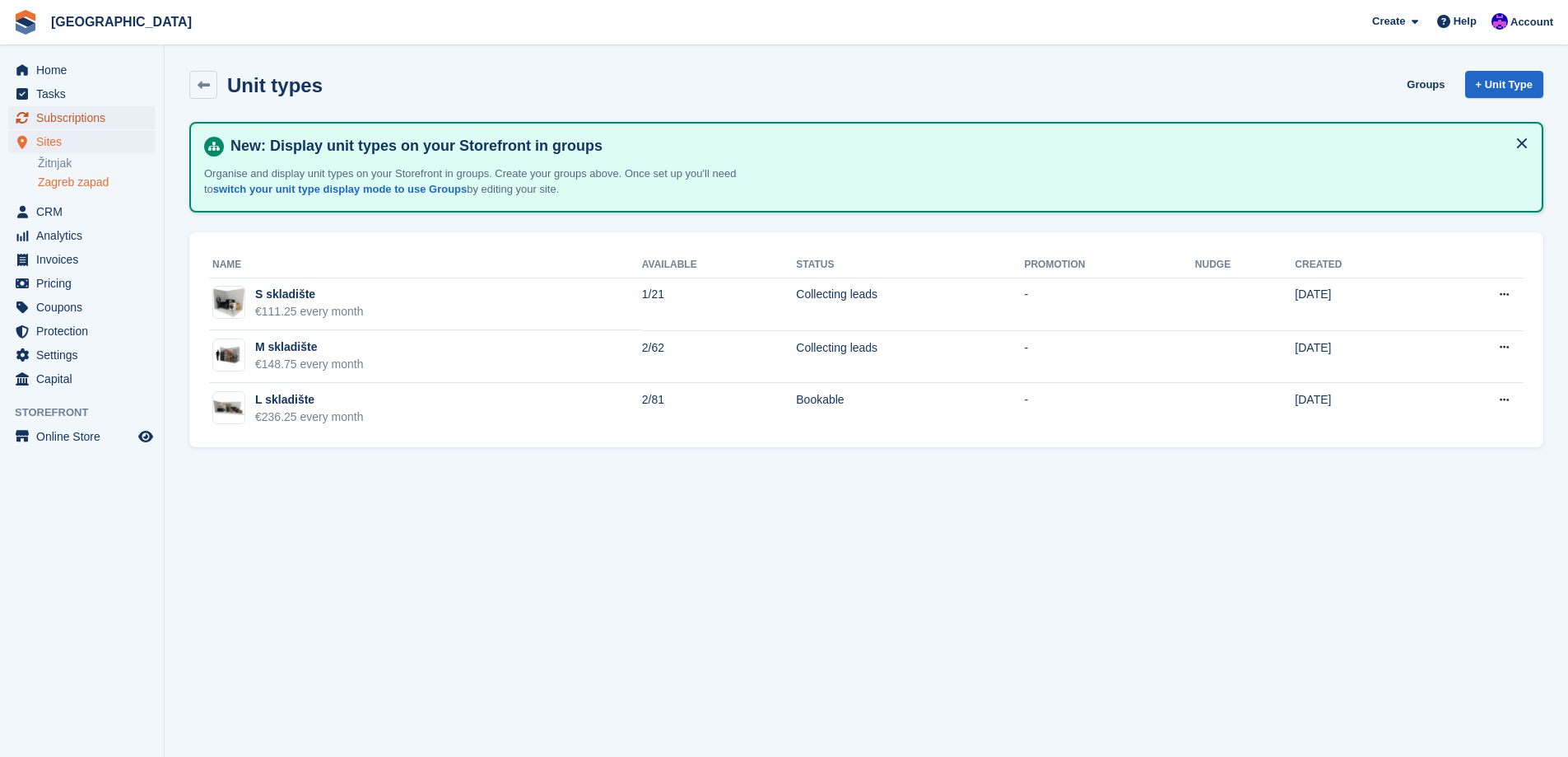
click at [77, 108] on span "Subscriptions" at bounding box center [86, 117] width 99 height 23
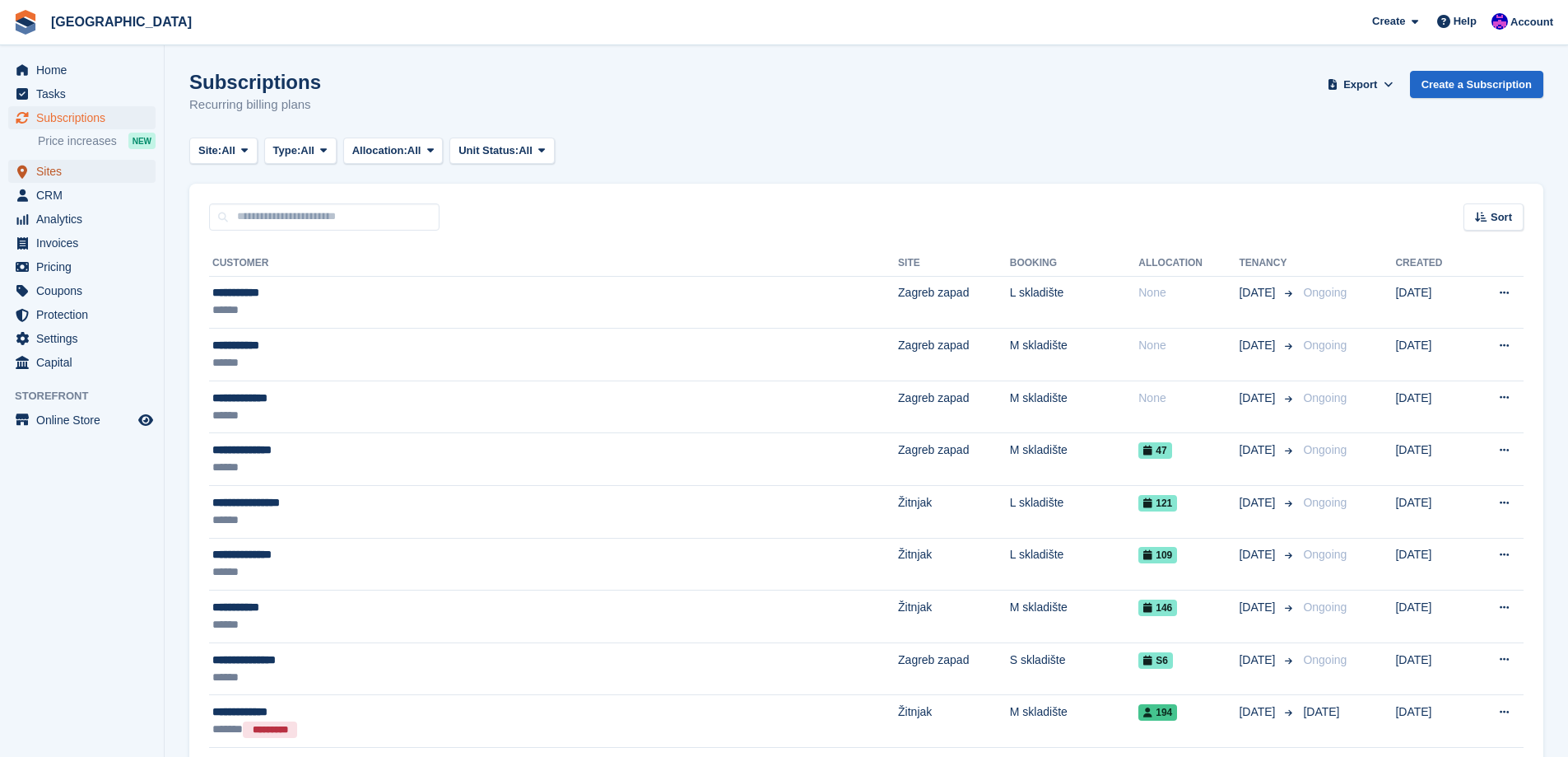
click at [65, 164] on span "Sites" at bounding box center [86, 171] width 99 height 23
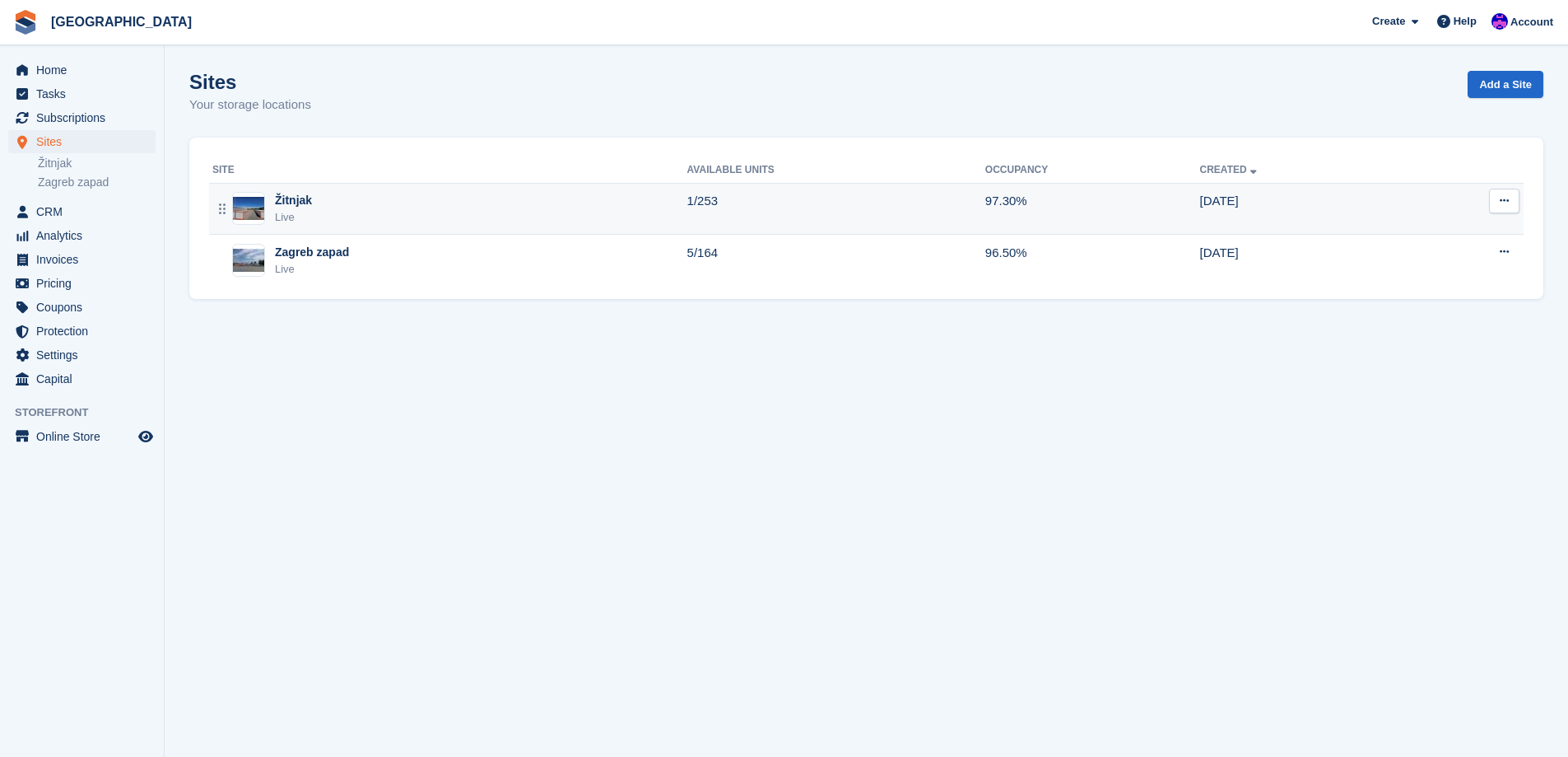
click at [592, 217] on div "Žitnjak Live" at bounding box center [450, 209] width 475 height 34
